Goal: Transaction & Acquisition: Book appointment/travel/reservation

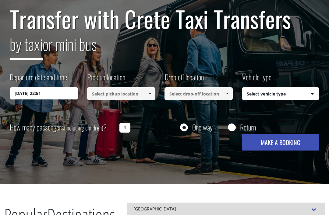
scroll to position [67, 0]
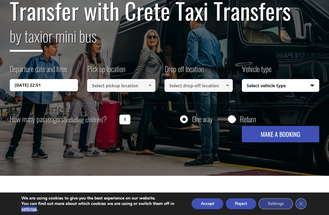
click at [124, 121] on input "1" at bounding box center [124, 120] width 11 height 10
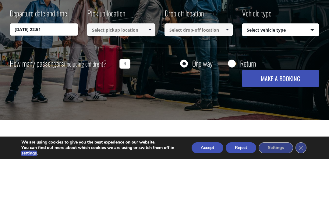
click at [125, 80] on input at bounding box center [121, 86] width 68 height 13
click at [130, 115] on input "1" at bounding box center [124, 120] width 11 height 10
type input "2"
click at [51, 80] on input "28/09/2025 22:51" at bounding box center [44, 86] width 68 height 12
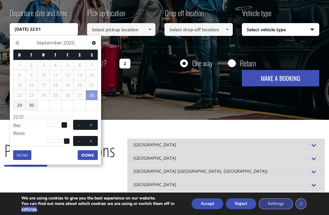
click at [95, 45] on link "Next" at bounding box center [94, 43] width 8 height 8
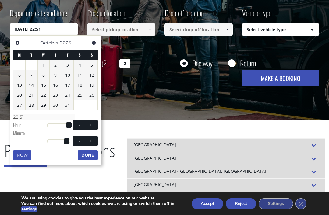
click at [95, 44] on span "Next" at bounding box center [93, 43] width 5 height 5
click at [94, 45] on span "Next" at bounding box center [93, 43] width 5 height 5
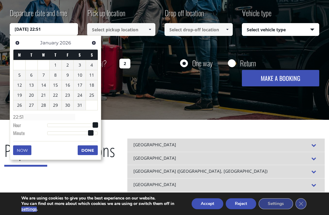
click at [93, 45] on span "Next" at bounding box center [93, 43] width 5 height 5
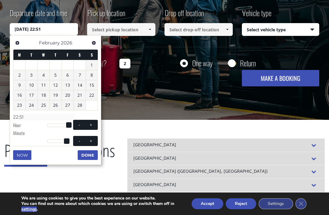
click at [92, 43] on span "Next" at bounding box center [93, 43] width 5 height 5
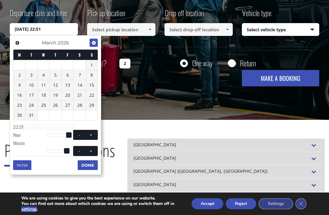
click at [90, 45] on link "Next" at bounding box center [94, 43] width 8 height 8
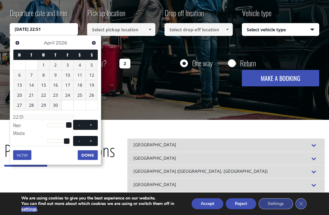
click at [90, 44] on link "Next" at bounding box center [94, 43] width 8 height 8
click at [88, 45] on div "Previous Next May 2026" at bounding box center [55, 43] width 85 height 12
click at [71, 104] on link "29" at bounding box center [68, 106] width 12 height 10
click at [52, 124] on div at bounding box center [58, 126] width 23 height 4
type input "29/05/2026 05:00"
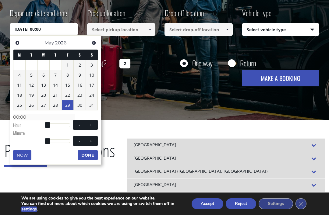
type input "05:00"
click at [94, 122] on button "+" at bounding box center [91, 125] width 11 height 6
type input "29/05/2026 06:00"
type input "06:00"
click at [94, 122] on button "+" at bounding box center [91, 125] width 11 height 6
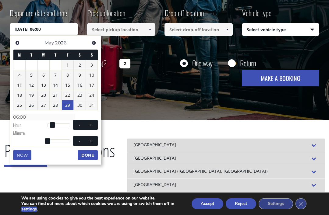
type input "29/05/2026 07:00"
type input "07:00"
click at [93, 123] on span at bounding box center [91, 125] width 5 height 5
type input "29/05/2026 08:00"
type input "08:00"
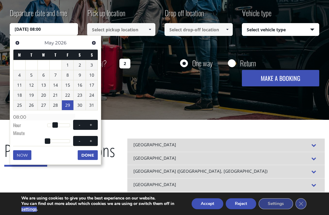
click at [93, 122] on button "+" at bounding box center [91, 125] width 11 height 6
type input "29/05/2026 09:00"
type input "09:00"
click at [93, 123] on span at bounding box center [91, 125] width 5 height 5
type input "29/05/2026 10:00"
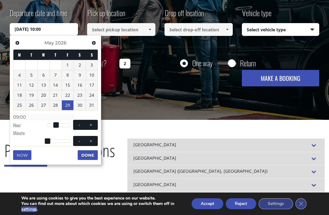
type input "10:00"
click at [93, 123] on span at bounding box center [91, 125] width 5 height 5
type input "29/05/2026 11:00"
type input "11:00"
click at [92, 123] on span at bounding box center [91, 125] width 5 height 5
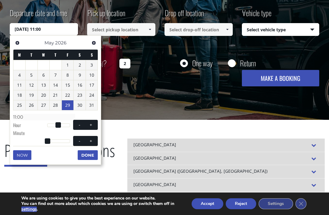
type input "29/05/2026 12:00"
type input "12:00"
click at [92, 122] on button "+" at bounding box center [91, 125] width 11 height 6
type input "29/05/2026 13:00"
type input "13:00"
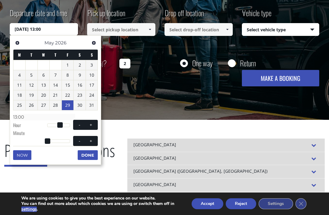
click at [78, 123] on span at bounding box center [79, 125] width 5 height 5
type input "29/05/2026 12:00"
type input "12:00"
click at [93, 140] on span at bounding box center [91, 141] width 5 height 5
type input "29/05/2026 12:01"
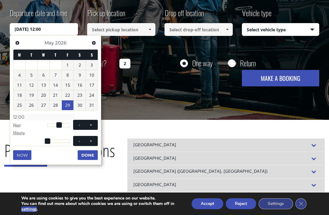
type input "12:01"
click at [93, 140] on span at bounding box center [91, 141] width 5 height 5
type input "29/05/2026 12:02"
type input "12:02"
click at [92, 140] on span at bounding box center [91, 141] width 5 height 5
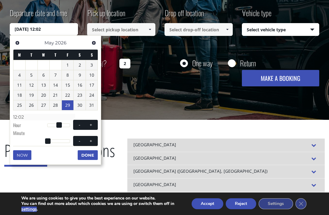
type input "29/05/2026 12:03"
type input "12:03"
click at [92, 140] on span at bounding box center [91, 141] width 5 height 5
type input "29/05/2026 12:04"
type input "12:04"
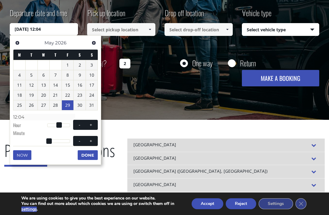
click at [92, 140] on span at bounding box center [91, 141] width 5 height 5
type input "29/05/2026 12:05"
type input "12:05"
click at [92, 140] on span at bounding box center [91, 141] width 5 height 5
type input "29/05/2026 12:06"
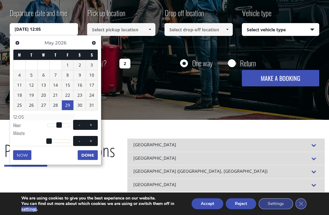
type input "12:06"
click at [92, 140] on span at bounding box center [91, 141] width 5 height 5
type input "29/05/2026 12:07"
type input "12:07"
click at [92, 140] on span at bounding box center [91, 141] width 5 height 5
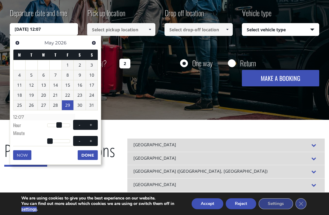
type input "29/05/2026 12:08"
type input "12:08"
click at [88, 142] on button "+" at bounding box center [91, 141] width 11 height 6
type input "29/05/2026 12:09"
type input "12:09"
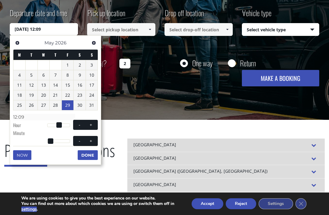
click at [91, 144] on span "- +" at bounding box center [85, 141] width 25 height 10
click at [90, 146] on div "Now Done" at bounding box center [55, 148] width 85 height 4
click at [89, 146] on div "Now Done" at bounding box center [55, 148] width 85 height 4
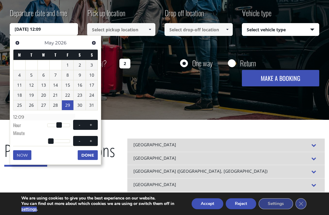
click at [89, 147] on div "Now Done" at bounding box center [55, 148] width 85 height 4
click at [94, 138] on button "+" at bounding box center [91, 141] width 11 height 6
type input "29/05/2026 12:10"
type input "12:10"
click at [93, 136] on span "- +" at bounding box center [85, 141] width 25 height 10
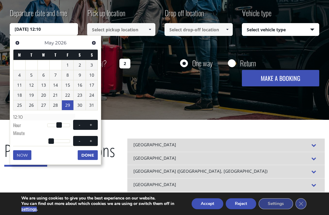
click at [92, 139] on span at bounding box center [91, 141] width 5 height 5
type input "29/05/2026 12:11"
type input "12:11"
click at [92, 139] on span at bounding box center [91, 141] width 5 height 5
type input "29/05/2026 12:12"
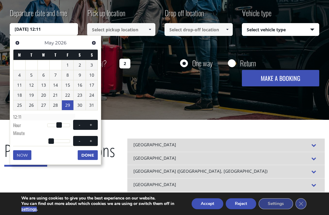
type input "12:12"
click at [92, 141] on span at bounding box center [91, 141] width 5 height 5
type input "29/05/2026 12:13"
type input "12:13"
click at [92, 141] on span at bounding box center [91, 141] width 5 height 5
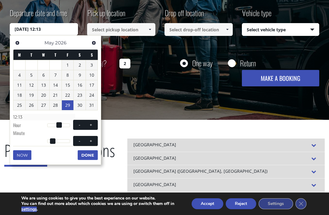
type input "29/05/2026 12:14"
type input "12:14"
click at [92, 142] on span at bounding box center [91, 141] width 5 height 5
type input "29/05/2026 12:15"
type input "12:15"
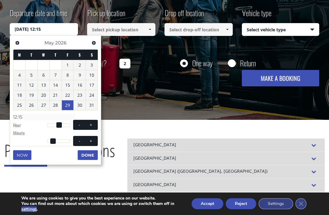
click at [92, 141] on span at bounding box center [91, 141] width 5 height 5
type input "29/05/2026 12:16"
type input "12:16"
click at [90, 142] on button "+" at bounding box center [91, 141] width 11 height 6
type input "29/05/2026 12:17"
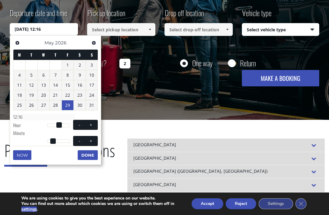
type input "12:17"
click at [91, 143] on span "- +" at bounding box center [85, 141] width 25 height 10
click at [89, 141] on span at bounding box center [91, 141] width 5 height 5
type input "29/05/2026 12:18"
type input "12:18"
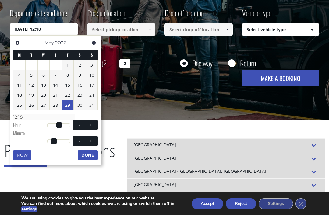
click at [91, 144] on span "- +" at bounding box center [85, 141] width 25 height 10
click at [89, 142] on span at bounding box center [91, 141] width 5 height 5
type input "29/05/2026 12:19"
type input "12:19"
click at [91, 144] on span "- +" at bounding box center [85, 141] width 25 height 10
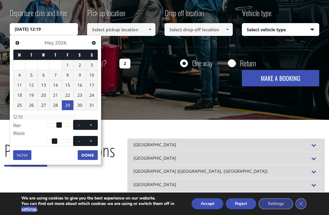
click at [90, 146] on div "Now Done" at bounding box center [55, 148] width 85 height 4
click at [87, 142] on button "+" at bounding box center [91, 141] width 11 height 6
type input "29/05/2026 12:20"
type input "12:20"
click at [90, 144] on span "- +" at bounding box center [85, 141] width 25 height 10
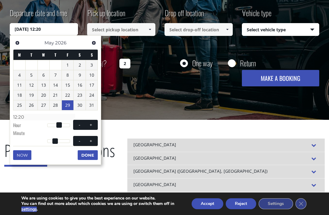
click at [89, 142] on span at bounding box center [91, 141] width 5 height 5
type input "29/05/2026 12:21"
type input "12:21"
click at [91, 144] on span "- +" at bounding box center [85, 141] width 25 height 10
click at [92, 142] on button "+" at bounding box center [91, 141] width 11 height 6
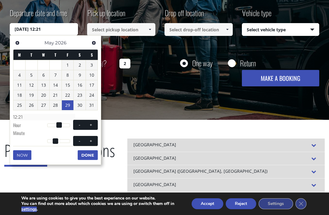
type input "29/05/2026 12:22"
type input "12:22"
click at [92, 142] on button "+" at bounding box center [91, 141] width 11 height 6
type input "29/05/2026 12:23"
type input "12:23"
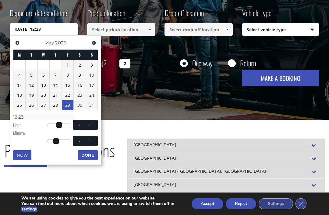
click at [93, 142] on span at bounding box center [91, 141] width 5 height 5
type input "29/05/2026 12:24"
type input "12:24"
click at [93, 142] on span at bounding box center [91, 141] width 5 height 5
type input "29/05/2026 12:25"
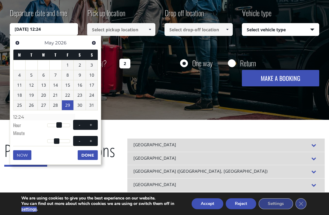
type input "12:25"
click at [92, 142] on button "+" at bounding box center [91, 141] width 11 height 6
type input "29/05/2026 12:26"
type input "12:26"
click at [94, 140] on button "+" at bounding box center [91, 141] width 11 height 6
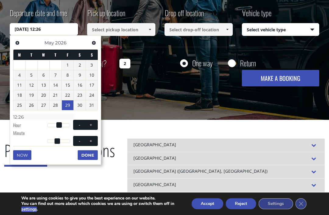
type input "29/05/2026 12:27"
type input "12:27"
click at [94, 140] on button "+" at bounding box center [91, 141] width 11 height 6
type input "29/05/2026 12:28"
type input "12:28"
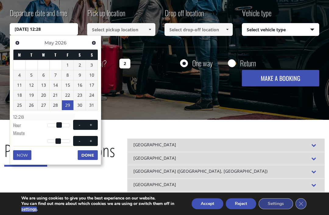
click at [93, 142] on span at bounding box center [91, 141] width 5 height 5
type input "29/05/2026 12:29"
type input "12:29"
click at [93, 141] on span at bounding box center [91, 141] width 5 height 5
type input "29/05/2026 12:30"
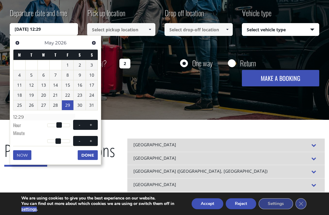
type input "12:30"
click at [93, 142] on span at bounding box center [91, 141] width 5 height 5
type input "29/05/2026 12:31"
type input "12:31"
click at [93, 141] on span at bounding box center [91, 141] width 5 height 5
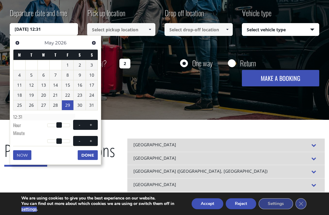
type input "29/05/2026 12:32"
type input "12:32"
click at [93, 142] on span at bounding box center [91, 141] width 5 height 5
type input "29/05/2026 12:33"
type input "12:33"
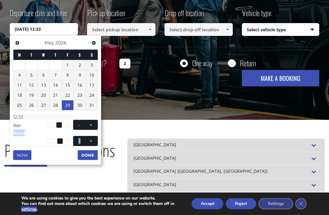
click at [92, 140] on span at bounding box center [91, 141] width 5 height 5
type input "29/05/2026 12:34"
type input "12:34"
click at [90, 141] on span at bounding box center [91, 141] width 5 height 5
type input "29/05/2026 12:35"
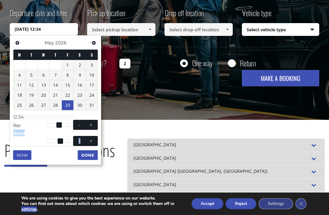
type input "12:35"
click at [88, 142] on button "+" at bounding box center [91, 141] width 11 height 6
type input "29/05/2026 12:36"
type input "12:36"
click at [88, 143] on span "- +" at bounding box center [85, 141] width 25 height 10
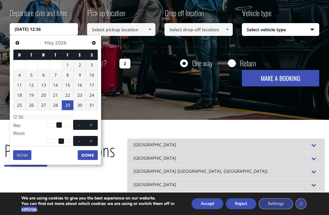
click at [87, 142] on button "+" at bounding box center [91, 141] width 11 height 6
type input "29/05/2026 12:37"
type input "12:37"
click at [88, 144] on span "- +" at bounding box center [85, 141] width 25 height 10
click at [86, 142] on button "+" at bounding box center [91, 141] width 11 height 6
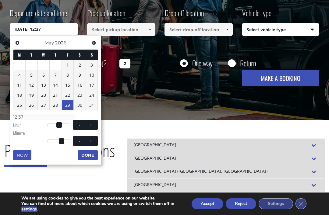
type input "29/05/2026 12:38"
type input "12:38"
click at [88, 144] on span "- +" at bounding box center [85, 141] width 25 height 10
click at [91, 154] on button "Done" at bounding box center [88, 156] width 20 height 10
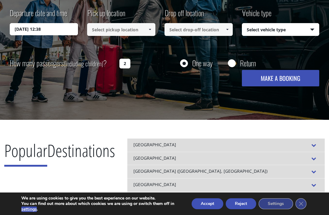
click at [148, 27] on link at bounding box center [150, 29] width 10 height 13
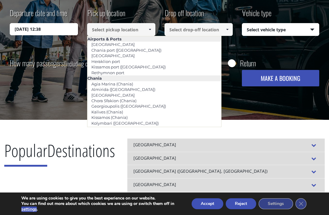
scroll to position [123, 0]
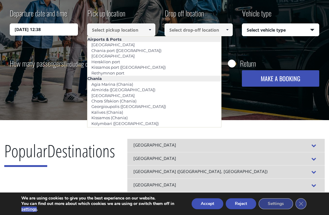
click at [121, 55] on link "[GEOGRAPHIC_DATA]" at bounding box center [112, 56] width 51 height 9
type input "[GEOGRAPHIC_DATA]"
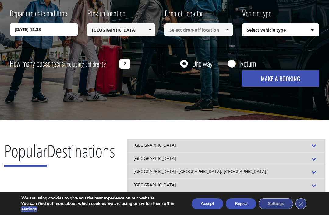
click at [222, 30] on link at bounding box center [227, 29] width 10 height 13
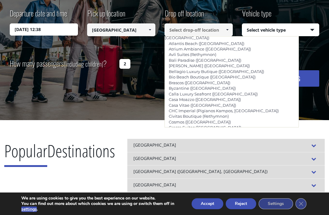
scroll to position [1133, 0]
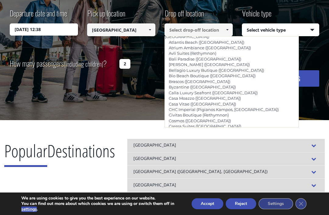
type input "[PERSON_NAME] & [PERSON_NAME] Royal ([GEOGRAPHIC_DATA], [GEOGRAPHIC_DATA])"
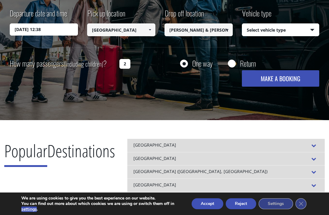
click at [317, 26] on select "Select vehicle type Taxi (4 passengers) Mercedes E Class Mini Van (7 passengers…" at bounding box center [280, 30] width 77 height 13
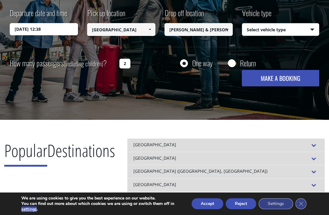
click at [309, 28] on select "Select vehicle type Taxi (4 passengers) Mercedes E Class Mini Van (7 passengers…" at bounding box center [280, 29] width 77 height 13
select select "540"
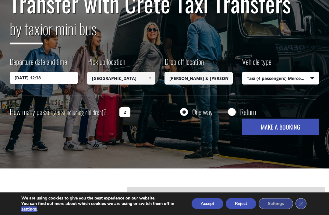
scroll to position [73, 0]
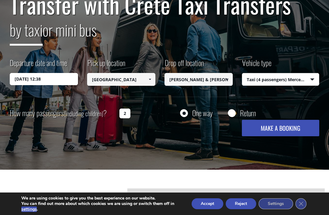
click at [229, 116] on input "Return" at bounding box center [232, 114] width 8 height 8
radio input "true"
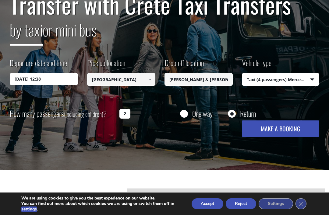
type input "[PERSON_NAME] & [PERSON_NAME] Royal ([GEOGRAPHIC_DATA], [GEOGRAPHIC_DATA])"
type input "[GEOGRAPHIC_DATA]"
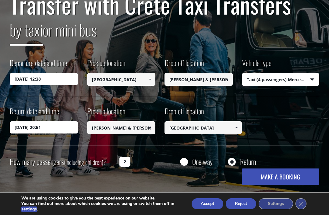
click at [40, 126] on input "29/09/2025 20:51" at bounding box center [44, 128] width 68 height 12
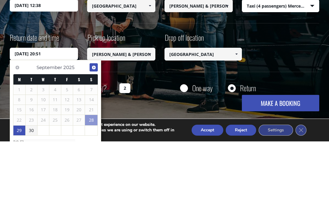
click at [94, 139] on span "Next" at bounding box center [93, 141] width 5 height 5
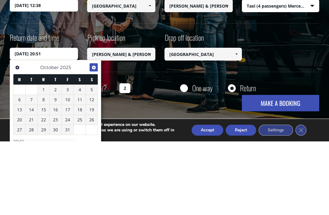
click at [95, 137] on link "Next" at bounding box center [94, 141] width 8 height 8
click at [95, 139] on span "Next" at bounding box center [93, 141] width 5 height 5
click at [94, 137] on link "Next" at bounding box center [94, 141] width 8 height 8
click at [95, 137] on link "Next" at bounding box center [94, 141] width 8 height 8
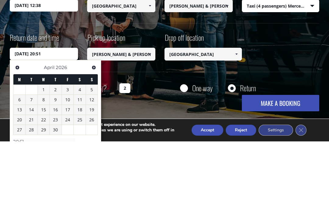
click at [94, 139] on span "Next" at bounding box center [93, 141] width 5 height 5
click at [22, 159] on link "1" at bounding box center [19, 164] width 12 height 10
click at [21, 169] on link "8" at bounding box center [19, 174] width 12 height 10
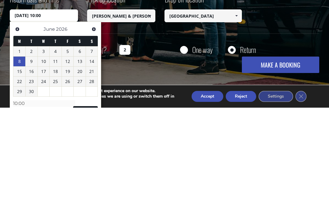
scroll to position [79, 0]
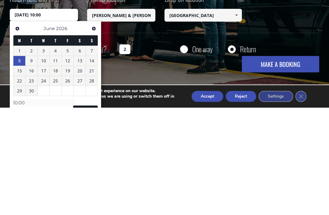
type input "[DATE] 10:00"
click at [278, 164] on button "MAKE A BOOKING" at bounding box center [280, 172] width 77 height 16
